Goal: Information Seeking & Learning: Learn about a topic

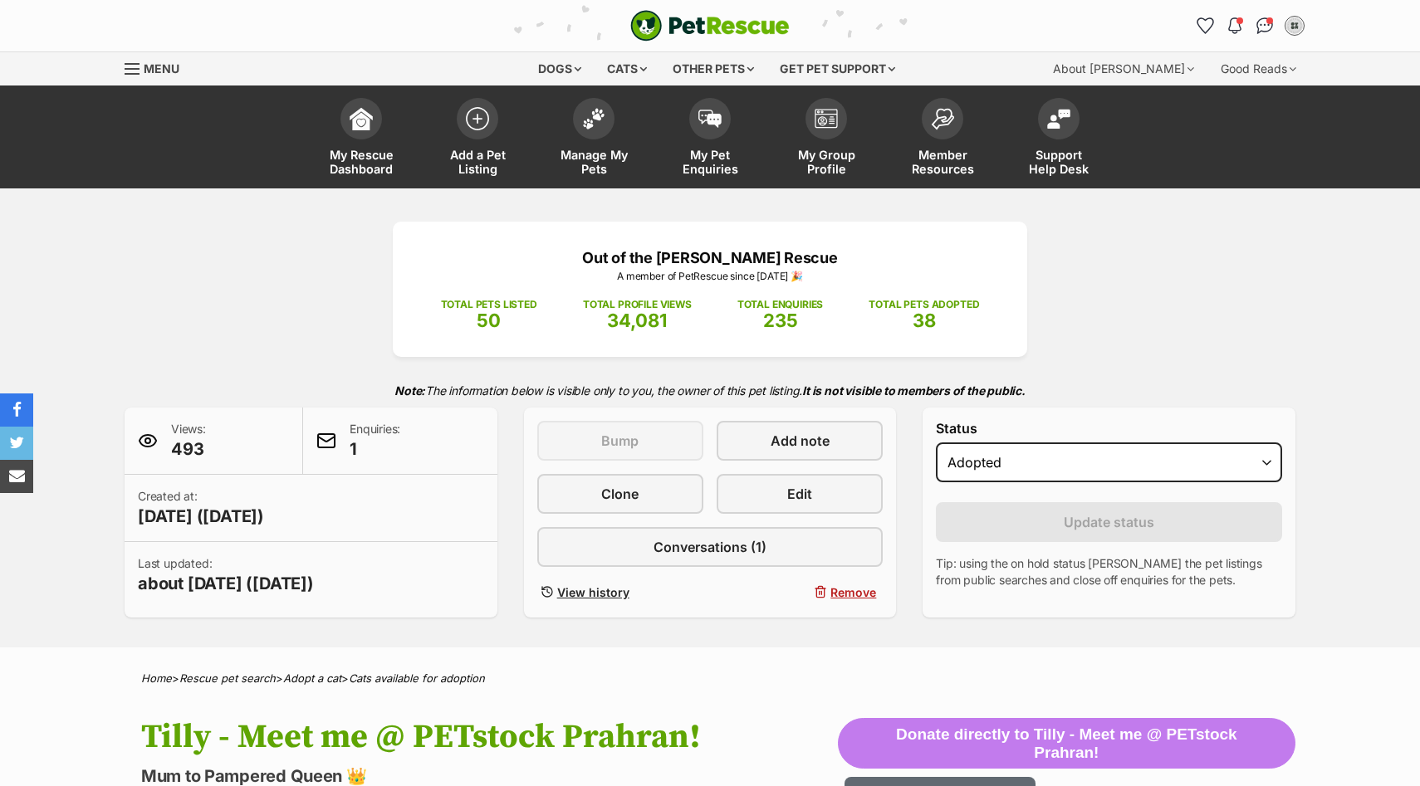
click at [602, 132] on span at bounding box center [594, 119] width 42 height 42
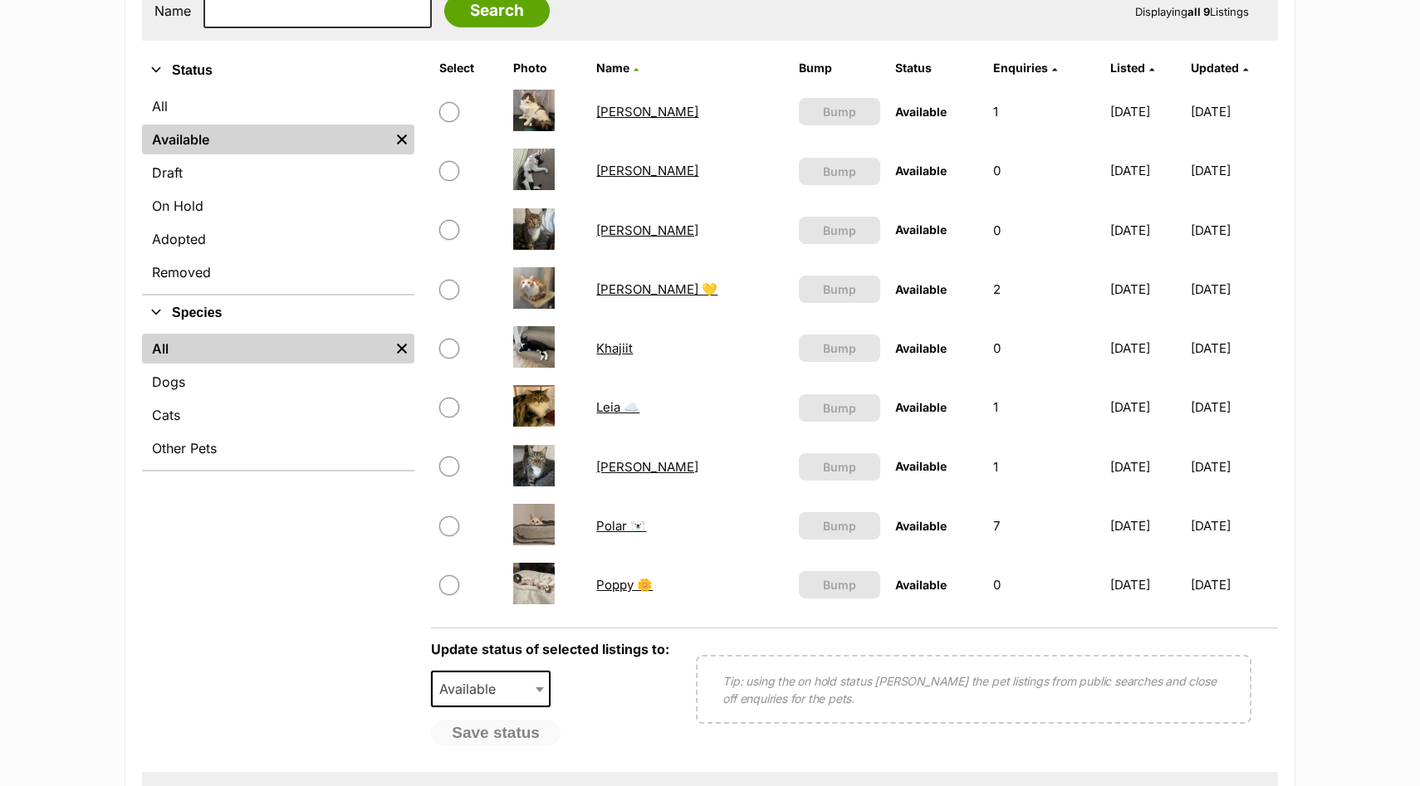
scroll to position [371, 0]
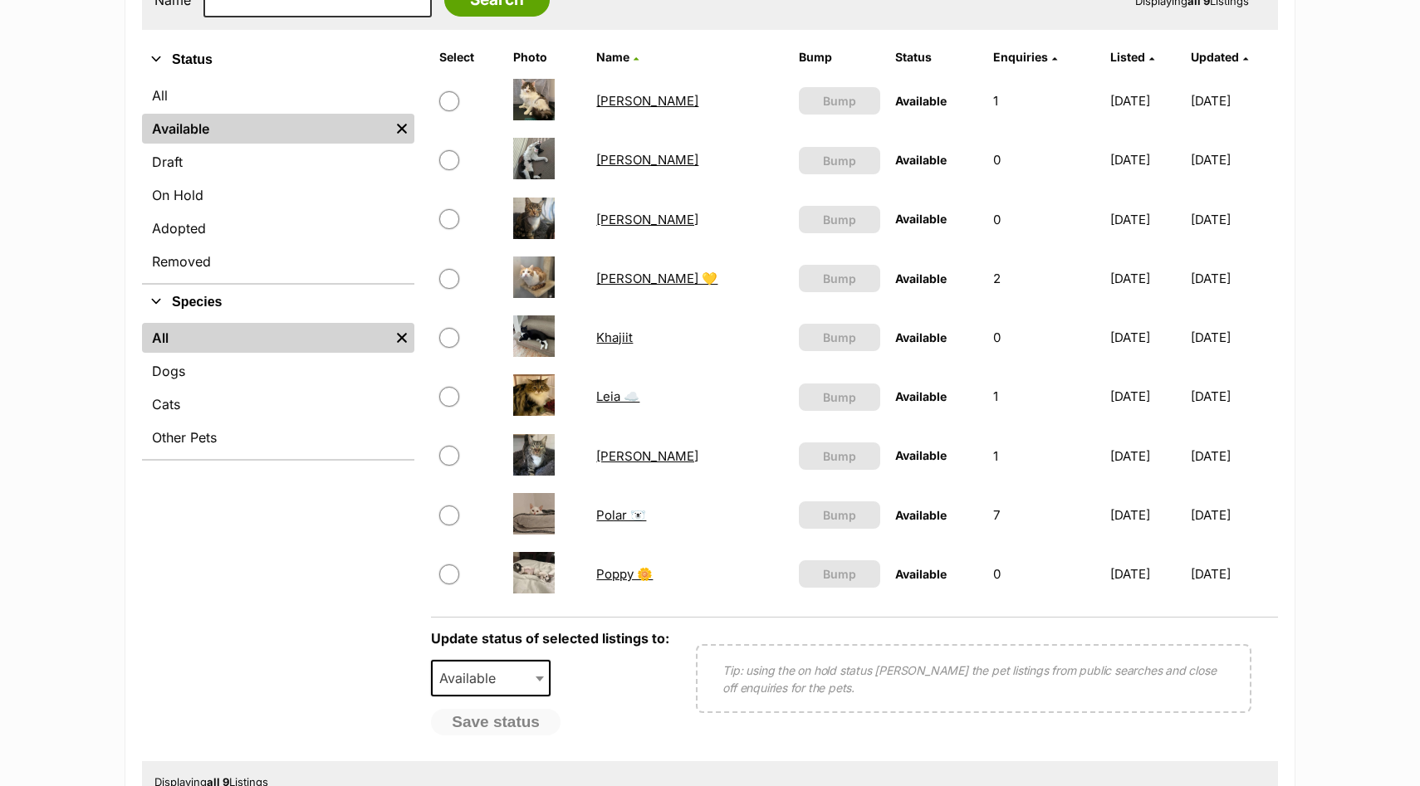
click at [642, 218] on link "[PERSON_NAME]" at bounding box center [647, 220] width 102 height 16
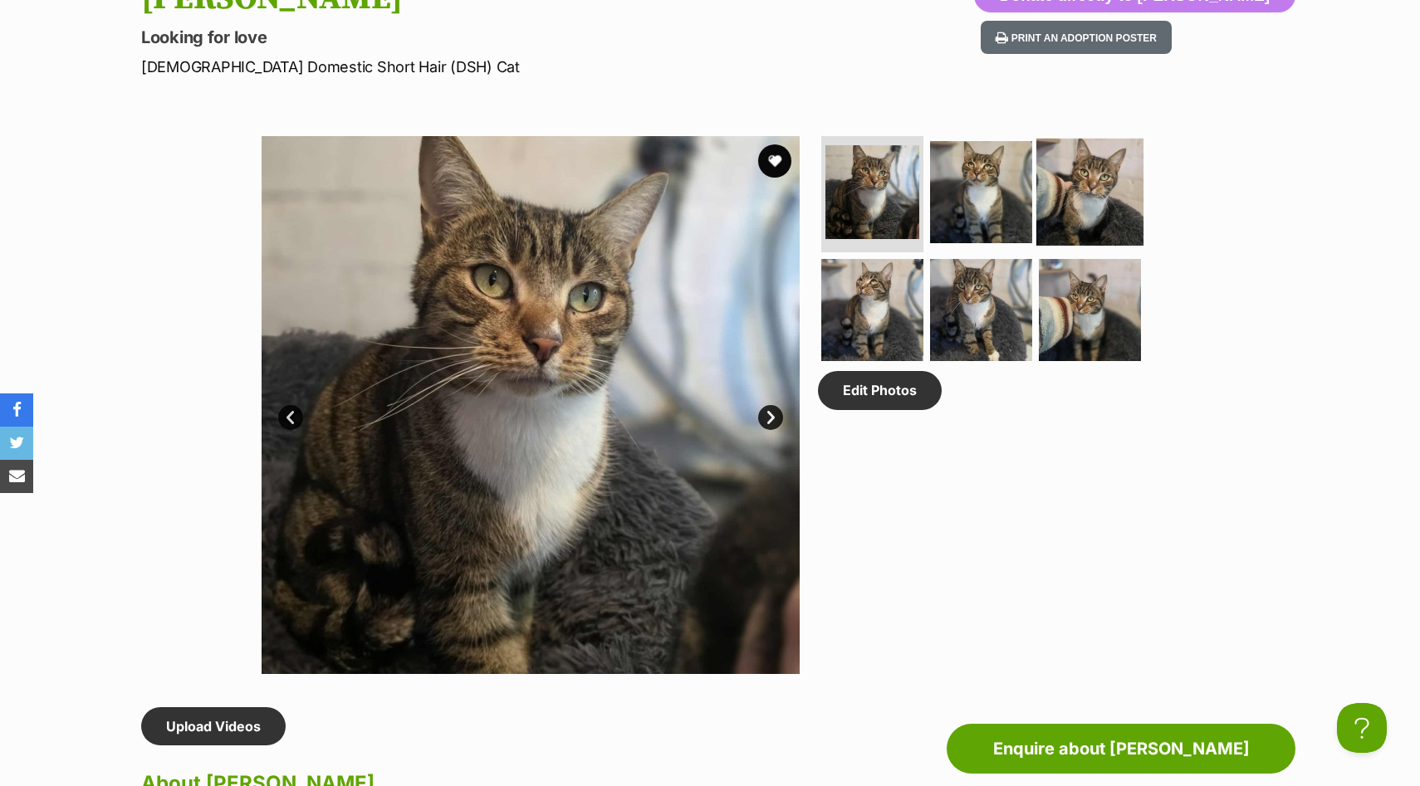
click at [1112, 171] on img at bounding box center [1089, 192] width 107 height 107
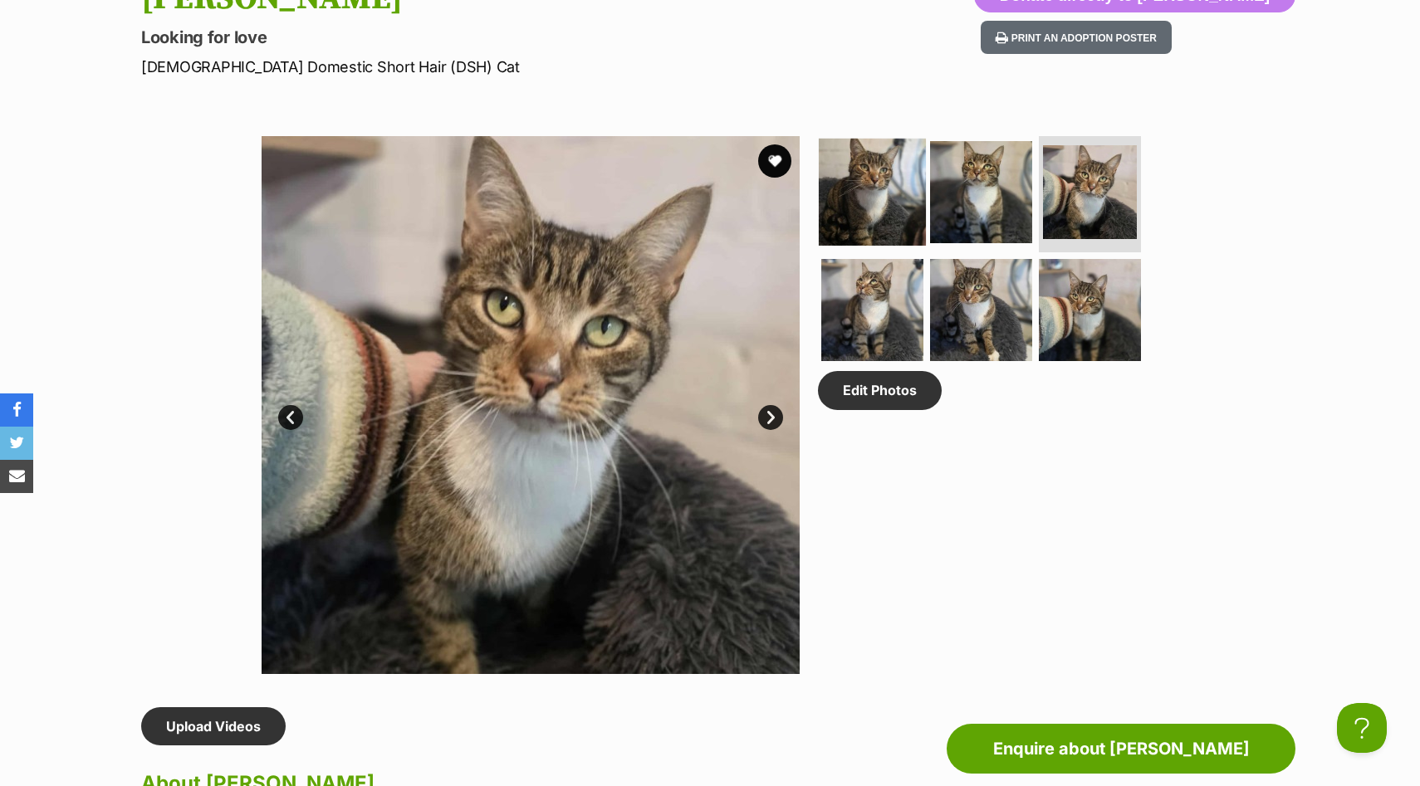
click at [875, 197] on img at bounding box center [872, 192] width 107 height 107
